Goal: Task Accomplishment & Management: Use online tool/utility

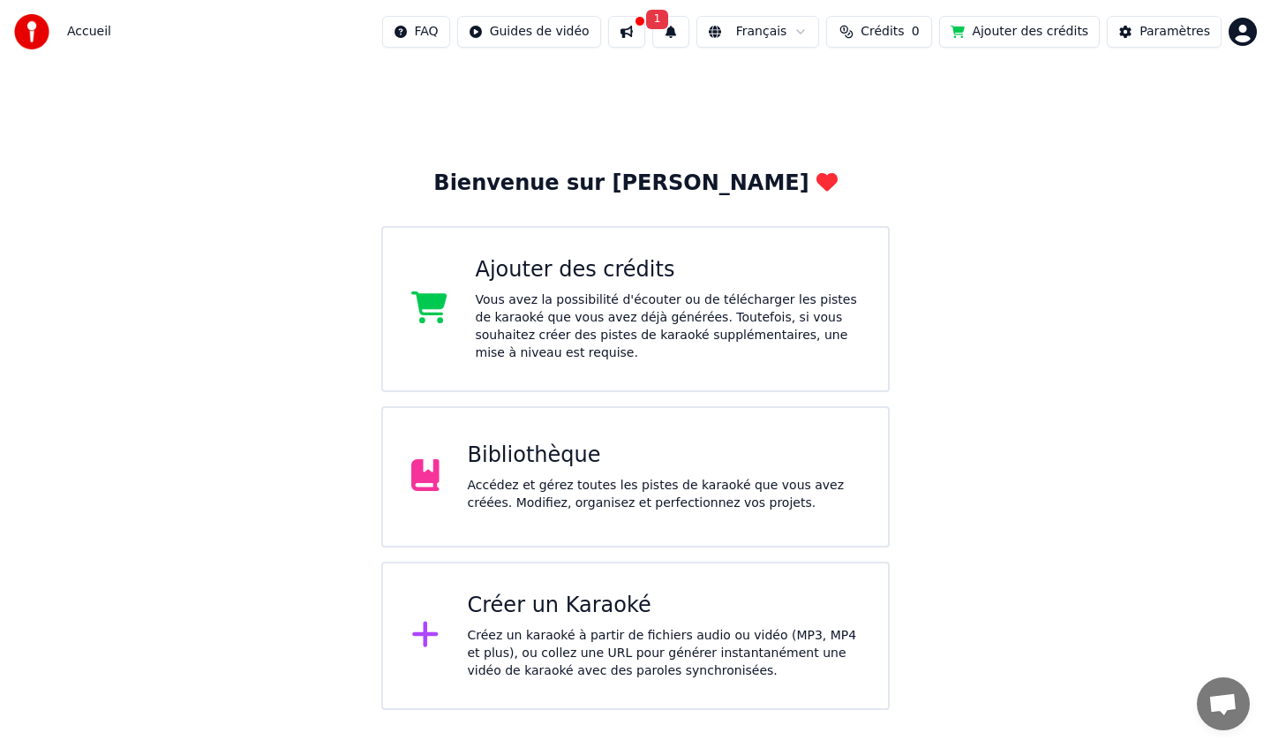
click at [814, 34] on html "Accueil FAQ Guides de vidéo 1 Français Crédits 0 Ajouter des crédits Paramètres…" at bounding box center [635, 355] width 1271 height 710
click at [788, 34] on html "Accueil FAQ Guides de vidéo 1 Français Crédits 0 Ajouter des crédits Paramètres…" at bounding box center [635, 355] width 1271 height 710
click at [484, 607] on div "Créer un Karaoké" at bounding box center [664, 606] width 393 height 28
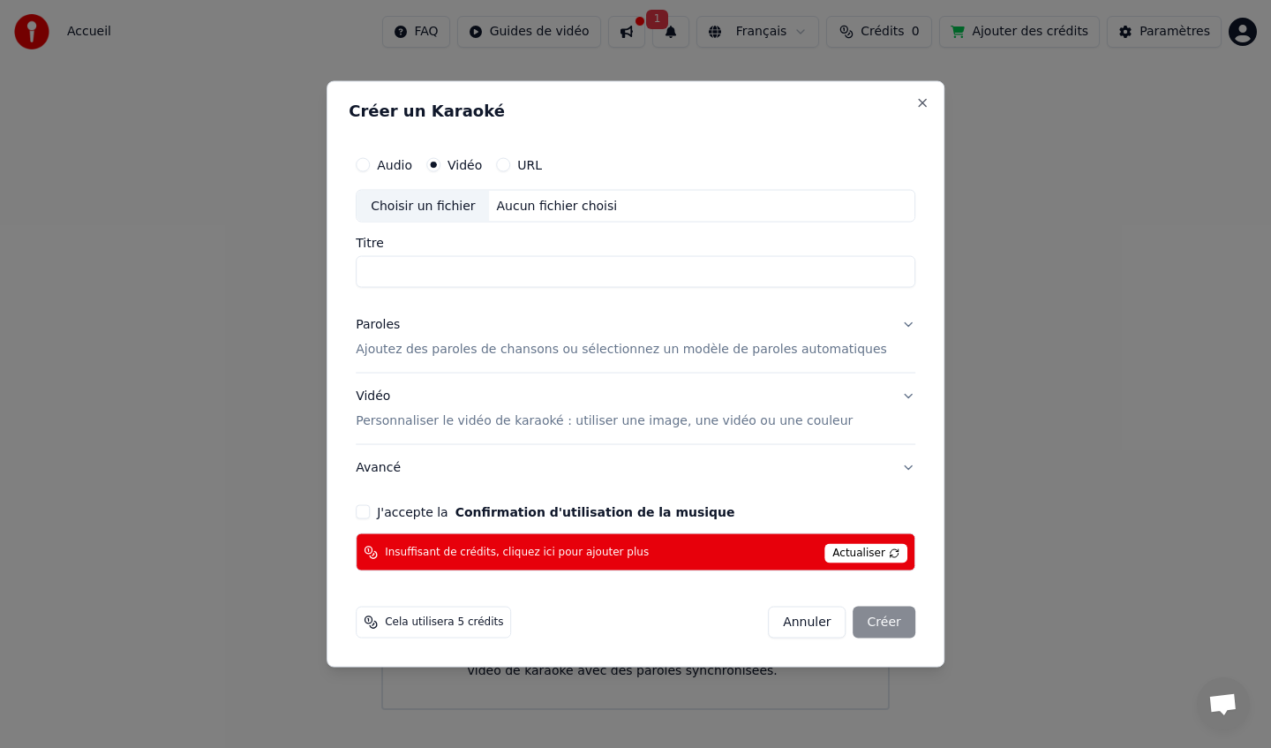
click at [840, 548] on span "Actualiser" at bounding box center [866, 553] width 83 height 19
click at [847, 548] on span "Actualiser" at bounding box center [866, 553] width 83 height 19
click at [852, 549] on span "Actualiser" at bounding box center [866, 553] width 83 height 19
click at [370, 512] on button "J'accepte la Confirmation d'utilisation de la musique" at bounding box center [363, 512] width 14 height 14
click at [841, 549] on span "Actualiser" at bounding box center [866, 553] width 83 height 19
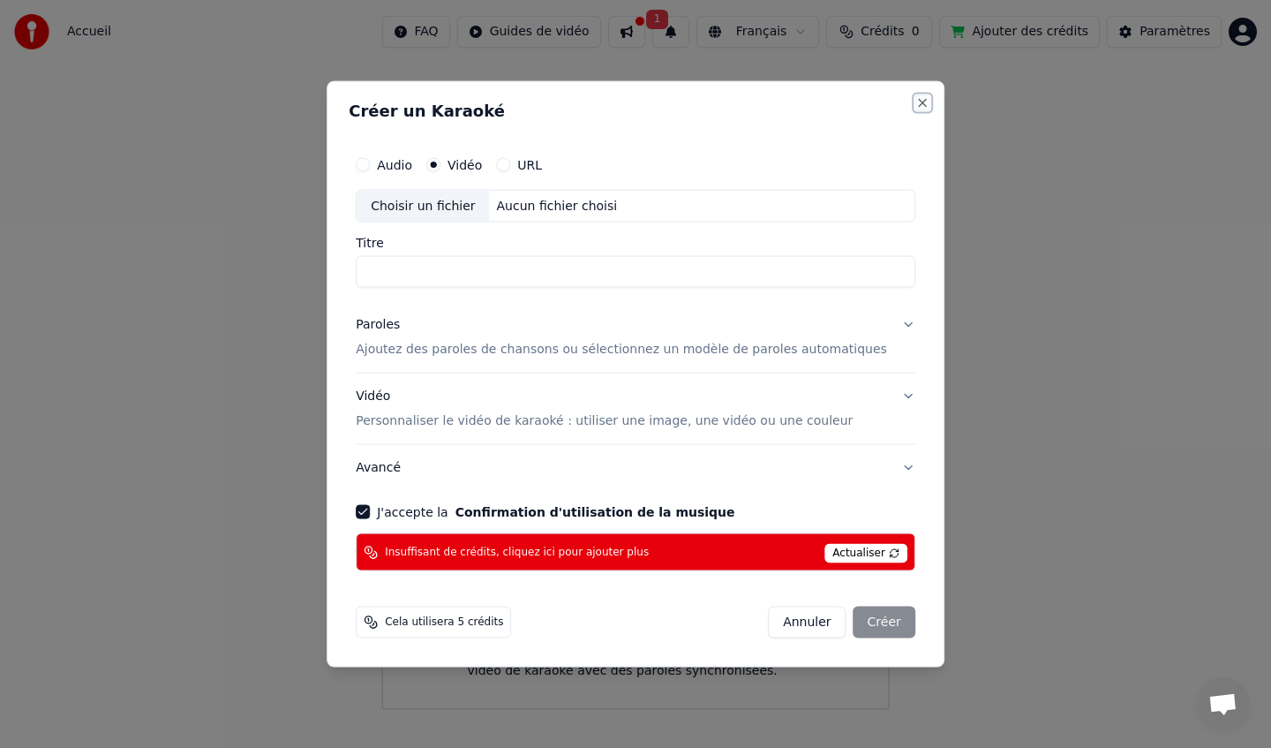
click at [916, 102] on button "Close" at bounding box center [923, 102] width 14 height 14
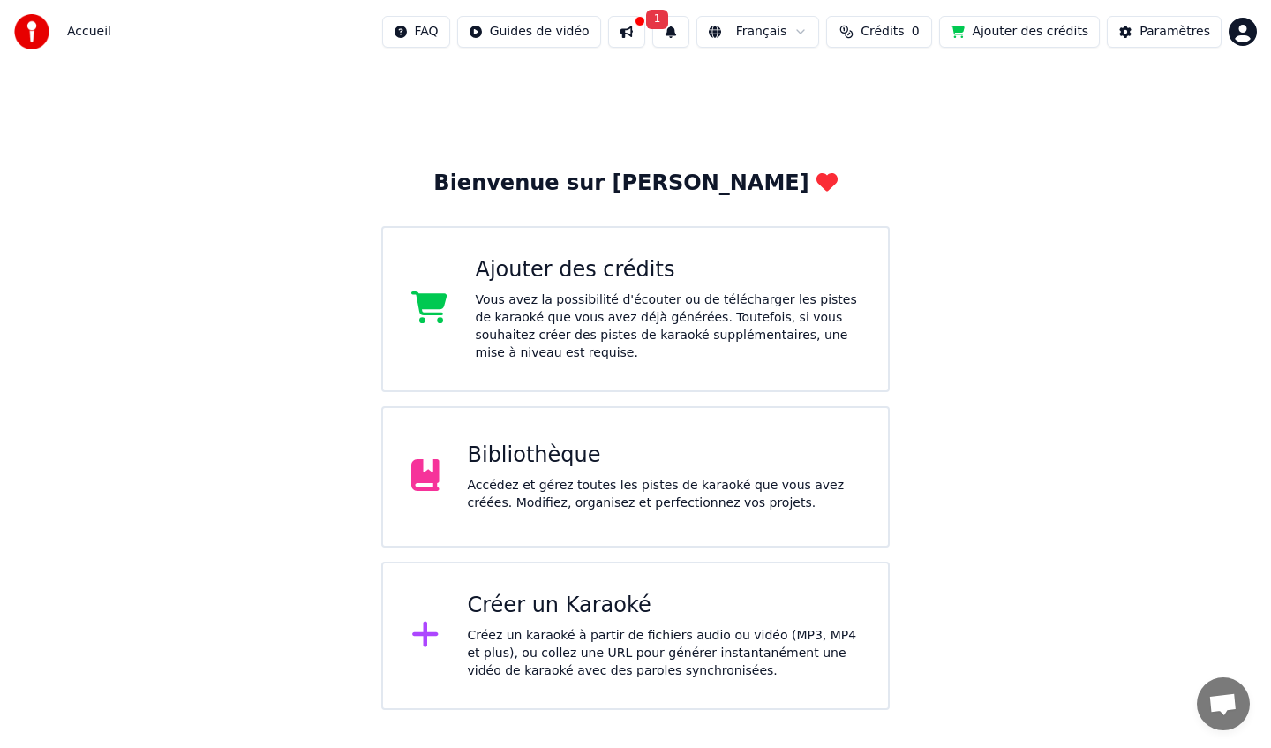
click at [645, 33] on button at bounding box center [626, 32] width 37 height 32
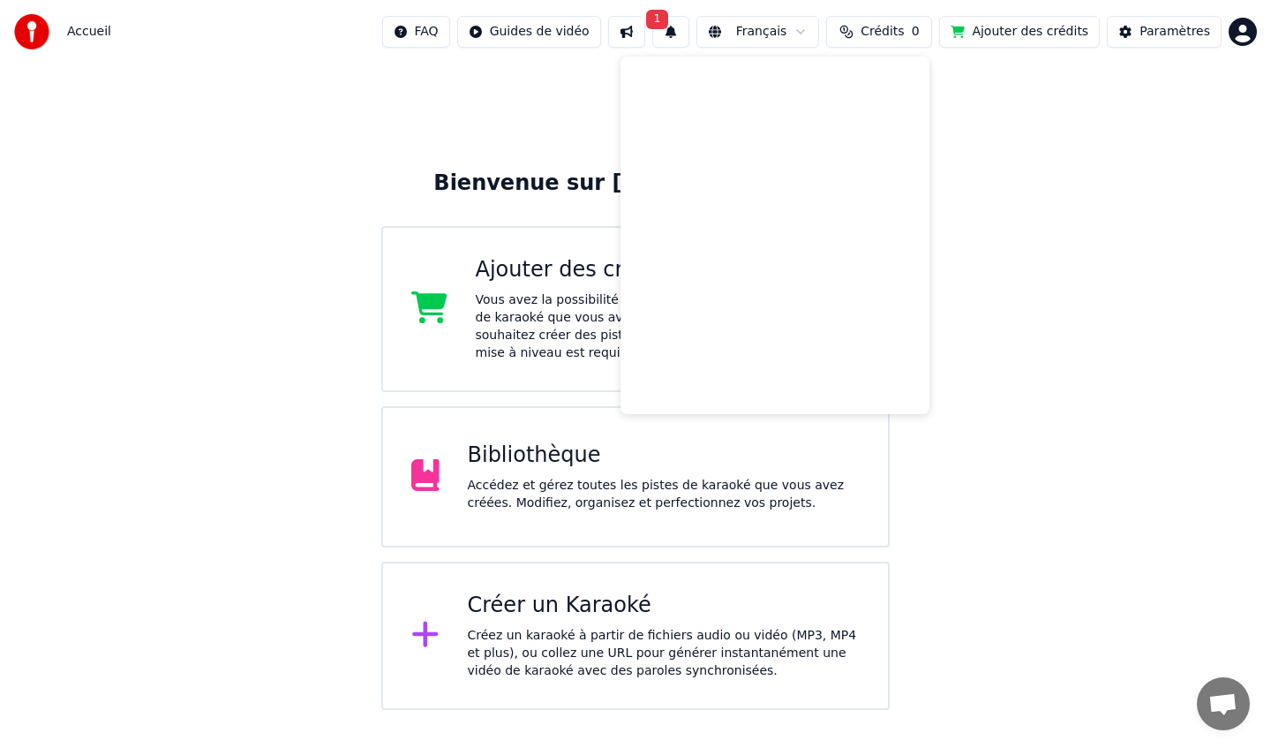
click at [1015, 275] on div "Bienvenue sur Youka Ajouter des crédits Vous avez la possibilité d'écouter ou d…" at bounding box center [635, 387] width 1271 height 646
